Goal: Navigation & Orientation: Find specific page/section

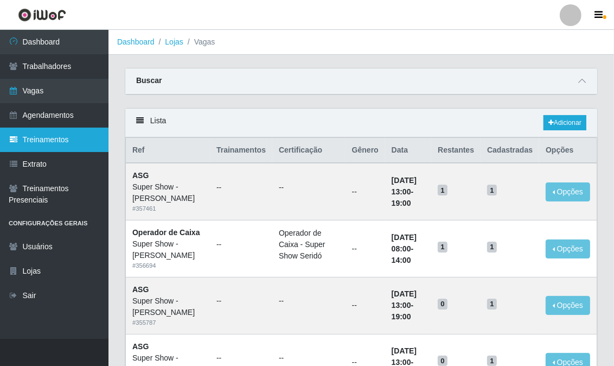
click at [39, 133] on link "Treinamentos" at bounding box center [54, 139] width 108 height 24
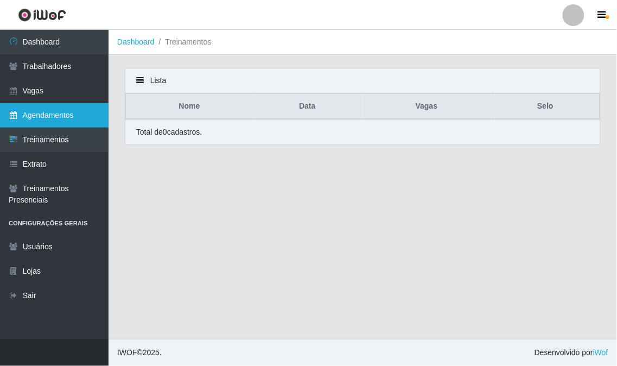
click at [44, 111] on link "Agendamentos" at bounding box center [54, 115] width 108 height 24
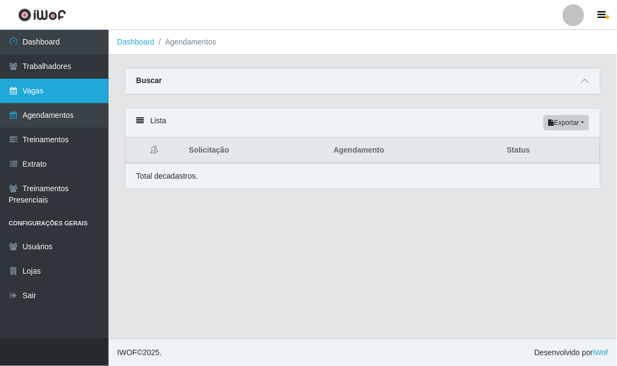
click at [40, 91] on link "Vagas" at bounding box center [54, 91] width 108 height 24
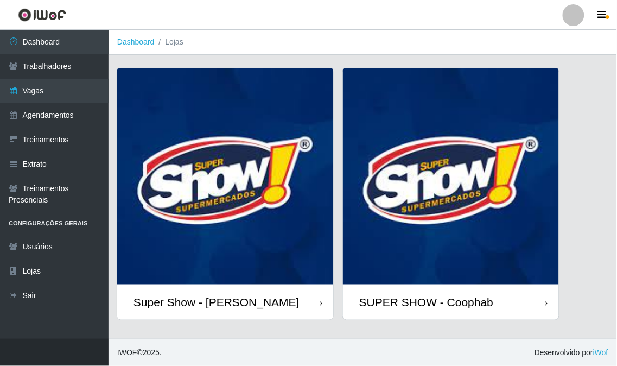
click at [295, 215] on img at bounding box center [225, 176] width 216 height 216
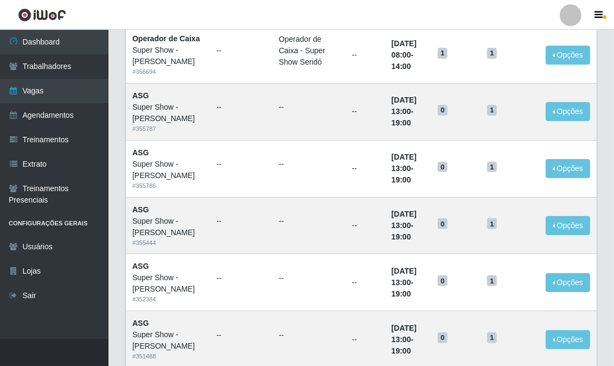
scroll to position [73, 0]
